Goal: Task Accomplishment & Management: Manage account settings

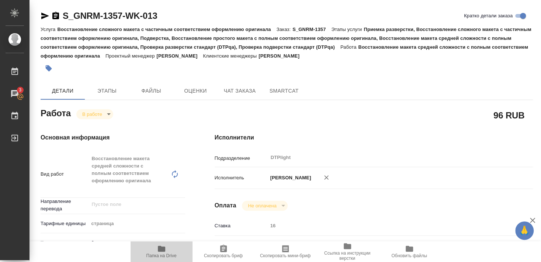
click at [171, 250] on span "Папка на Drive" at bounding box center [161, 251] width 53 height 14
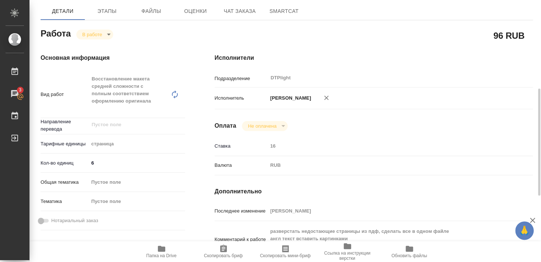
scroll to position [159, 0]
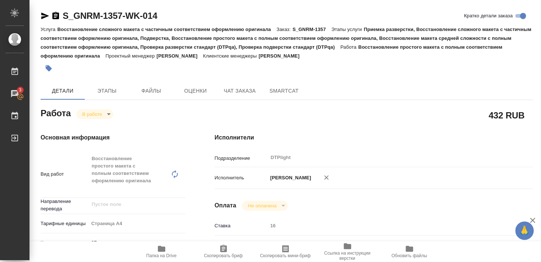
click at [161, 249] on icon "button" at bounding box center [161, 249] width 7 height 6
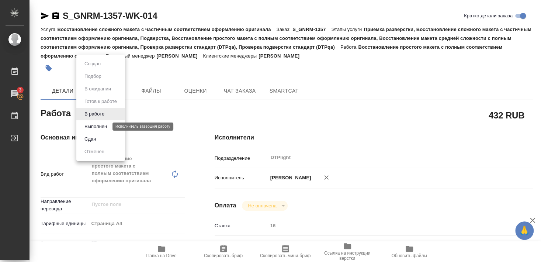
click at [93, 128] on button "Выполнен" at bounding box center [95, 126] width 27 height 8
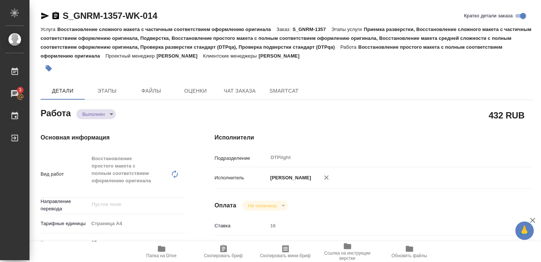
type textarea "x"
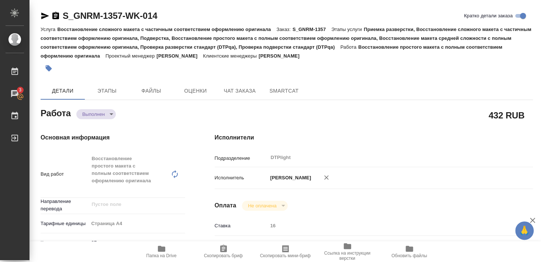
type textarea "x"
